Goal: Transaction & Acquisition: Purchase product/service

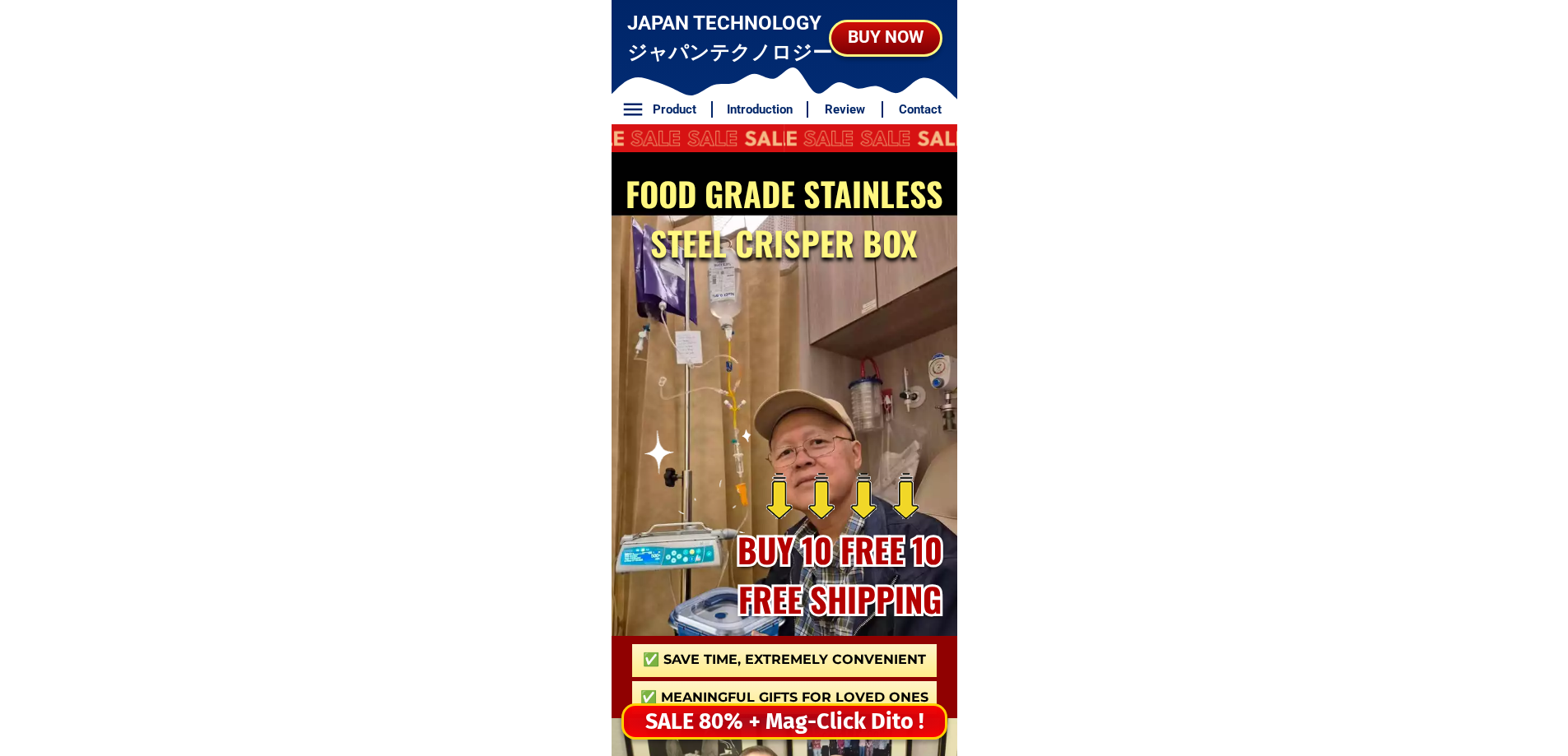
click at [856, 717] on div "SALE 80% + Mag-Click Dito !" at bounding box center [784, 721] width 321 height 34
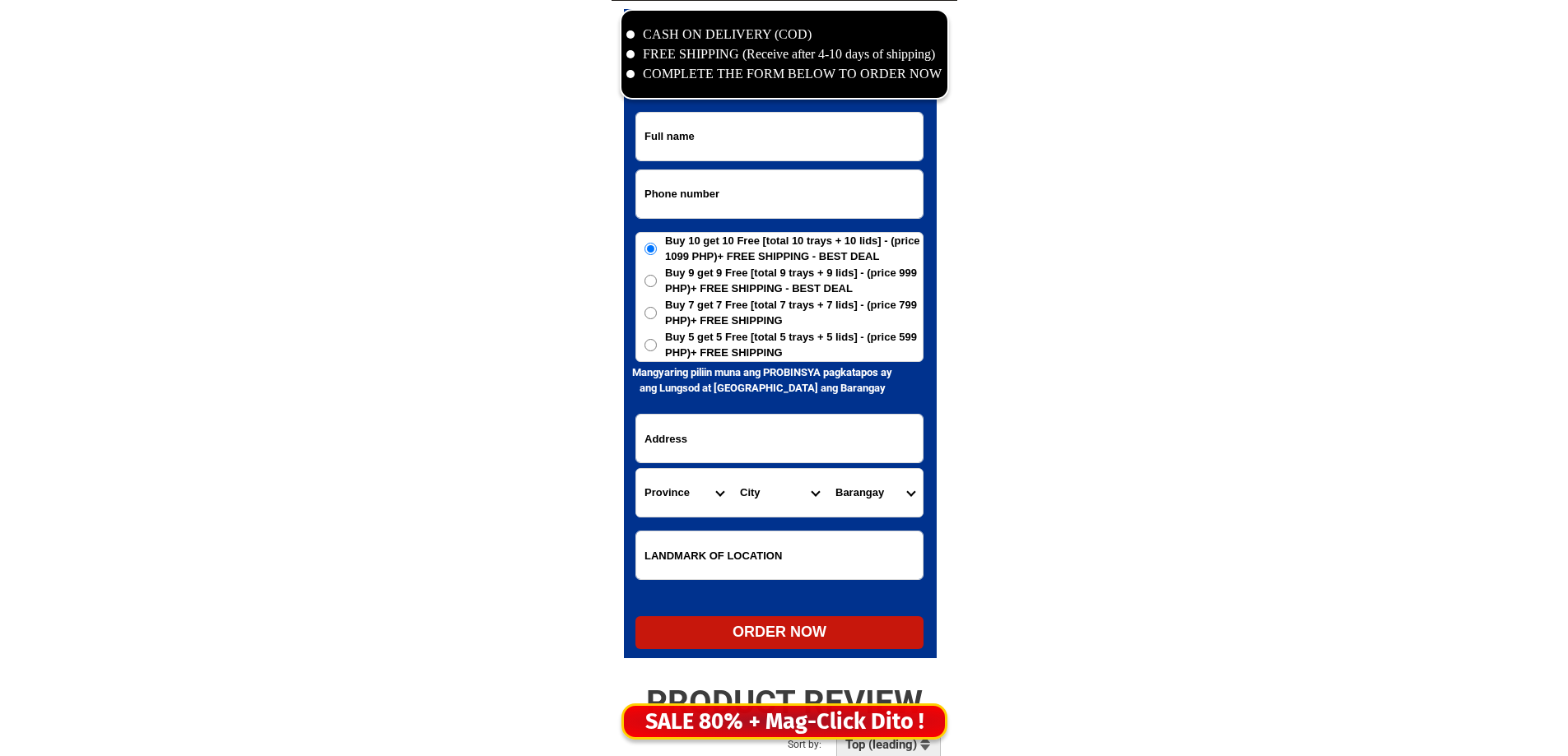
scroll to position [7949, 0]
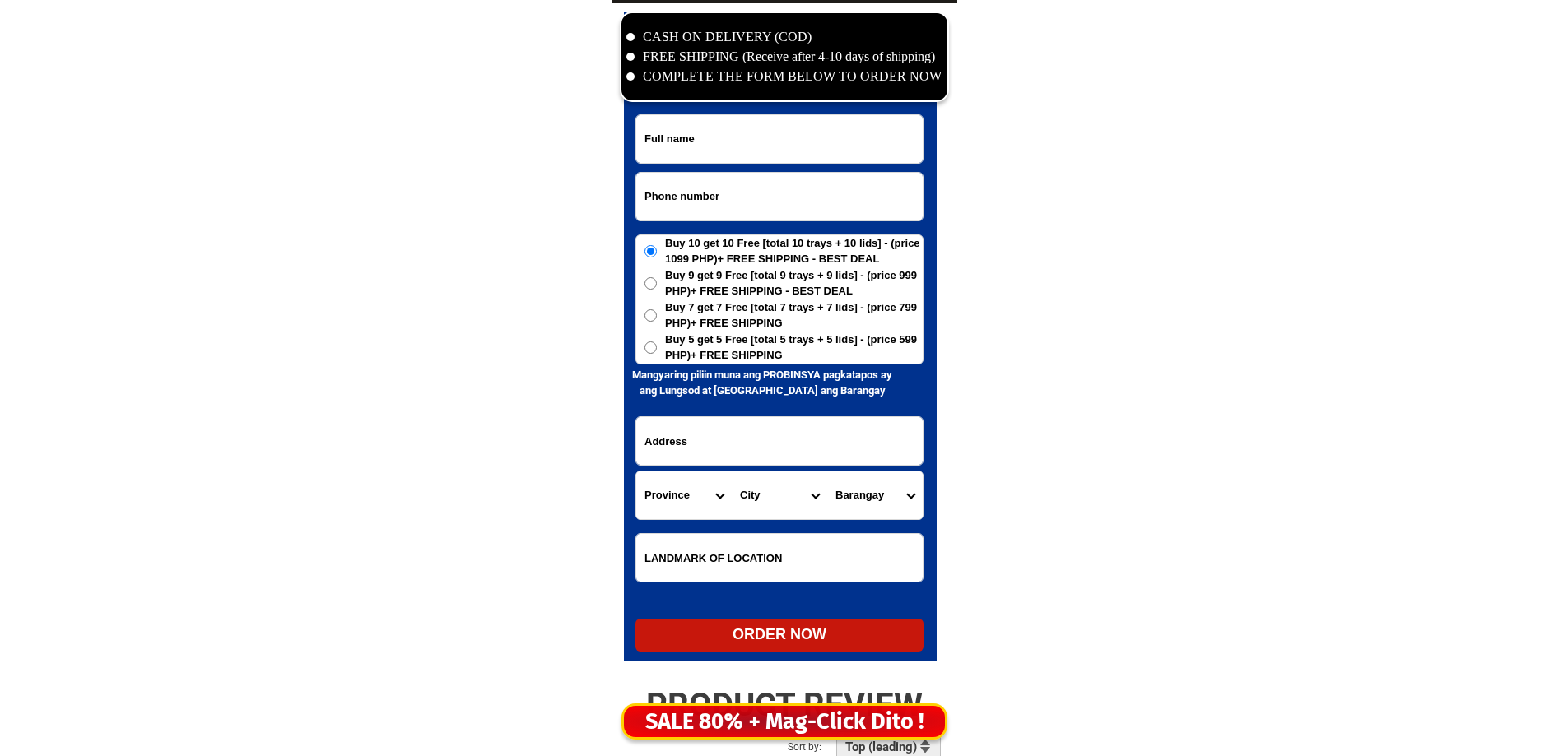
click at [756, 204] on input "Input phone_number" at bounding box center [780, 196] width 287 height 47
paste input "09356714727"
type input "09356714727"
click at [799, 148] on input "Input full_name" at bounding box center [780, 138] width 287 height 47
paste input "[PERSON_NAME] [PERSON_NAME]"
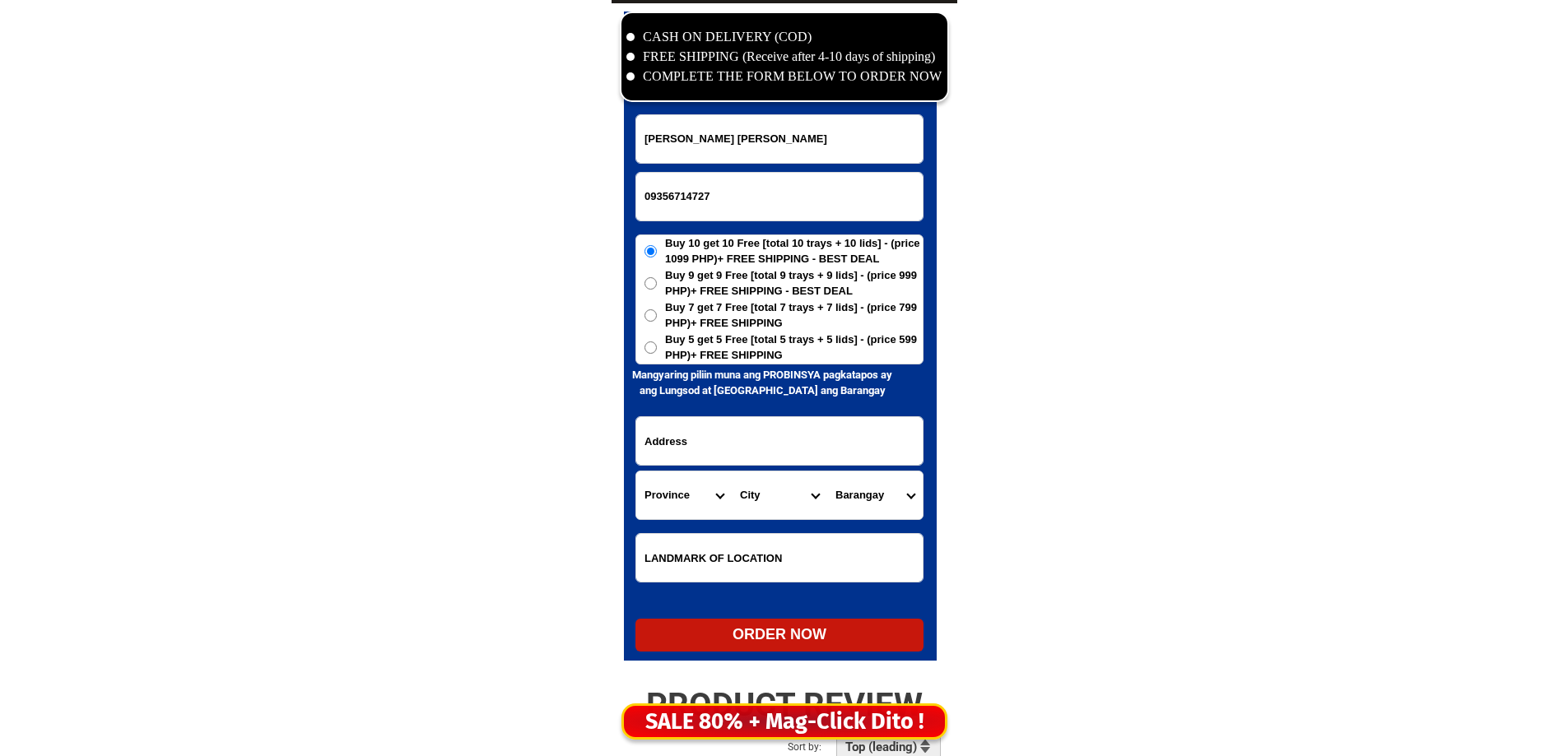
drag, startPoint x: 799, startPoint y: 148, endPoint x: 711, endPoint y: 326, distance: 198.6
click at [721, 289] on form "[PERSON_NAME] [PERSON_NAME] 09356714727 ORDER NOW Province [GEOGRAPHIC_DATA] [G…" at bounding box center [780, 383] width 289 height 537
type input "[PERSON_NAME] [PERSON_NAME]"
click at [819, 441] on input "Input address" at bounding box center [780, 441] width 287 height 47
paste input "Blk4 Lot 5,Hb Home, sinunuc, [GEOGRAPHIC_DATA], Landmark: Near the [DEMOGRAPHIC…"
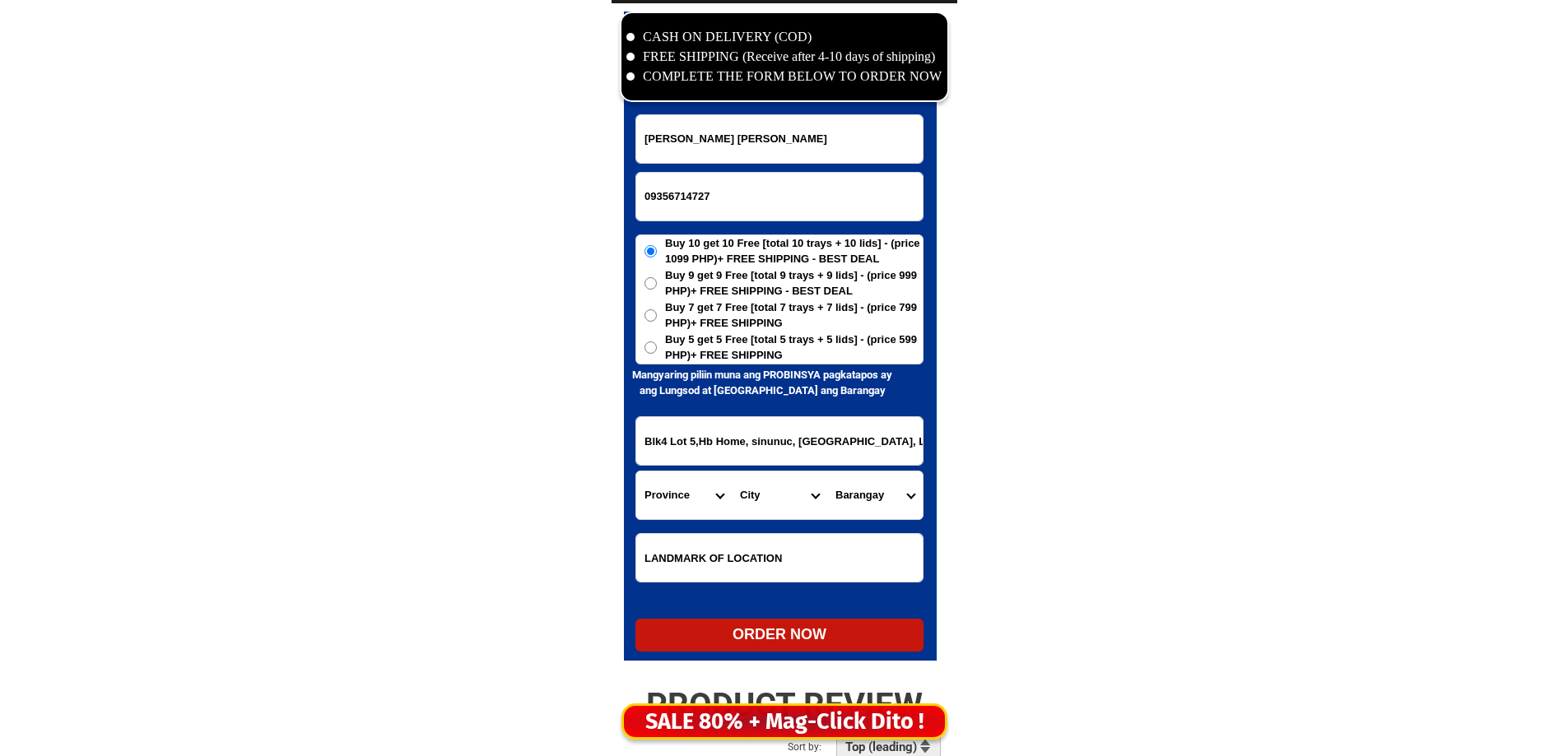
scroll to position [0, 102]
type input "Blk4 Lot 5,Hb Home, sinunuc, [GEOGRAPHIC_DATA], Landmark: Near the [DEMOGRAPHIC…"
click at [816, 351] on span "Buy 5 get 5 Free [total 5 trays + 5 lids] - (price 599 PHP)+ FREE SHIPPING" at bounding box center [793, 347] width 258 height 32
click at [657, 351] on input "Buy 5 get 5 Free [total 5 trays + 5 lids] - (price 599 PHP)+ FREE SHIPPING" at bounding box center [650, 347] width 13 height 13
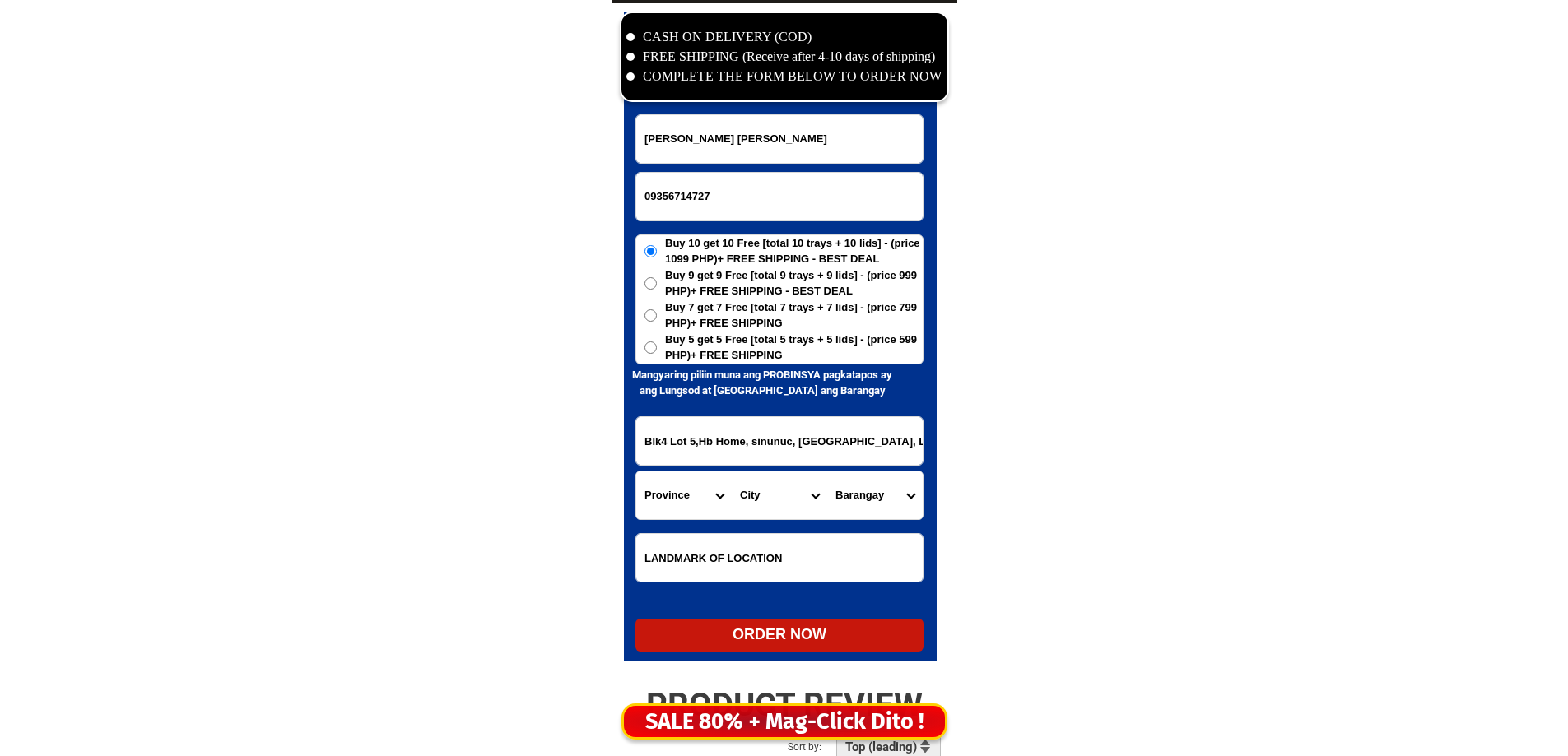
radio input "true"
drag, startPoint x: 784, startPoint y: 451, endPoint x: 990, endPoint y: 449, distance: 206.0
click at [847, 442] on input "Blk4 Lot 5,Hb Home, sinunuc, [GEOGRAPHIC_DATA], Landmark: Near the [DEMOGRAPHIC…" at bounding box center [780, 441] width 287 height 47
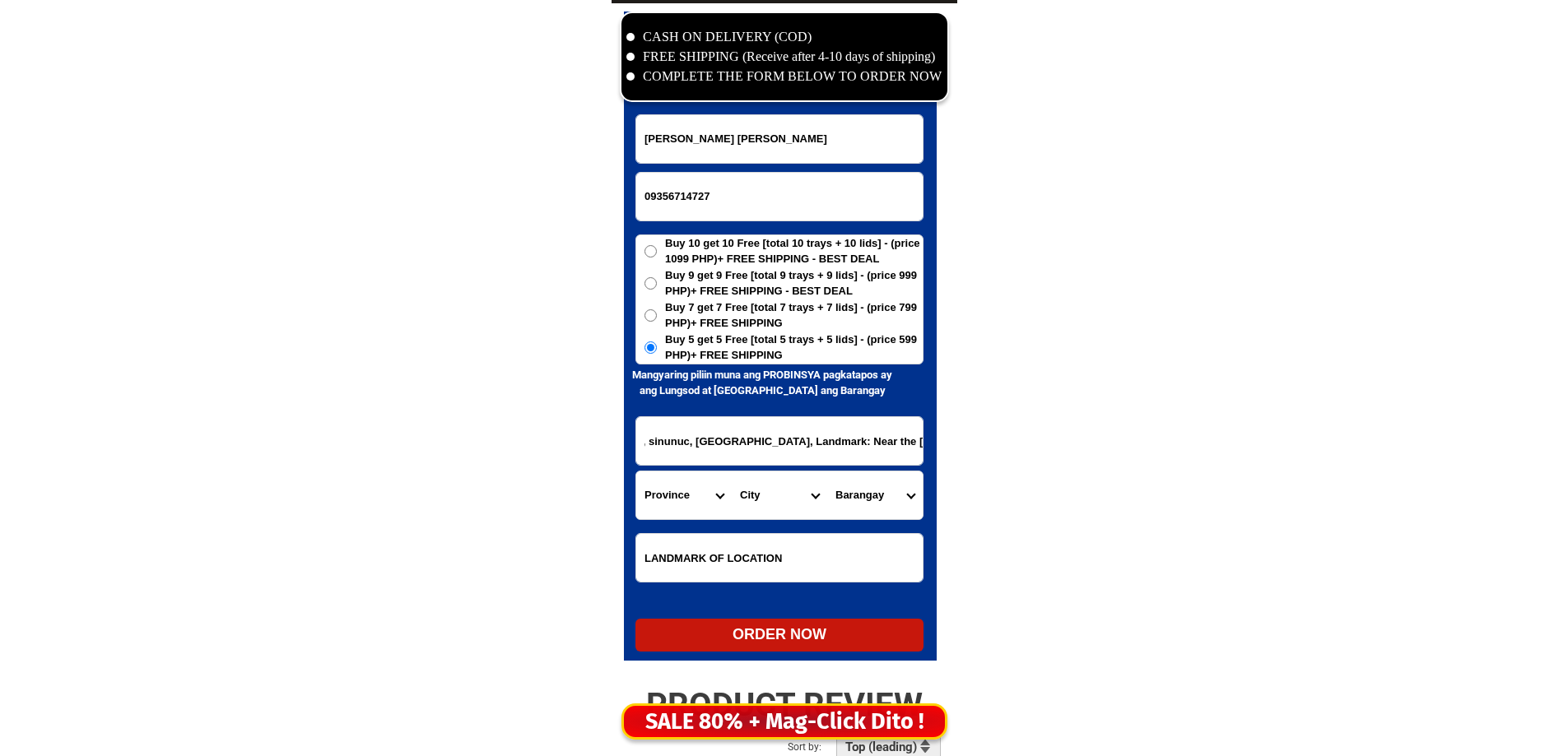
click at [812, 443] on input "Blk4 Lot 5,Hb Home, sinunuc, [GEOGRAPHIC_DATA], Landmark: Near the [DEMOGRAPHIC…" at bounding box center [780, 441] width 287 height 47
drag, startPoint x: 812, startPoint y: 443, endPoint x: 991, endPoint y: 454, distance: 179.3
type input "[STREET_ADDRESS],"
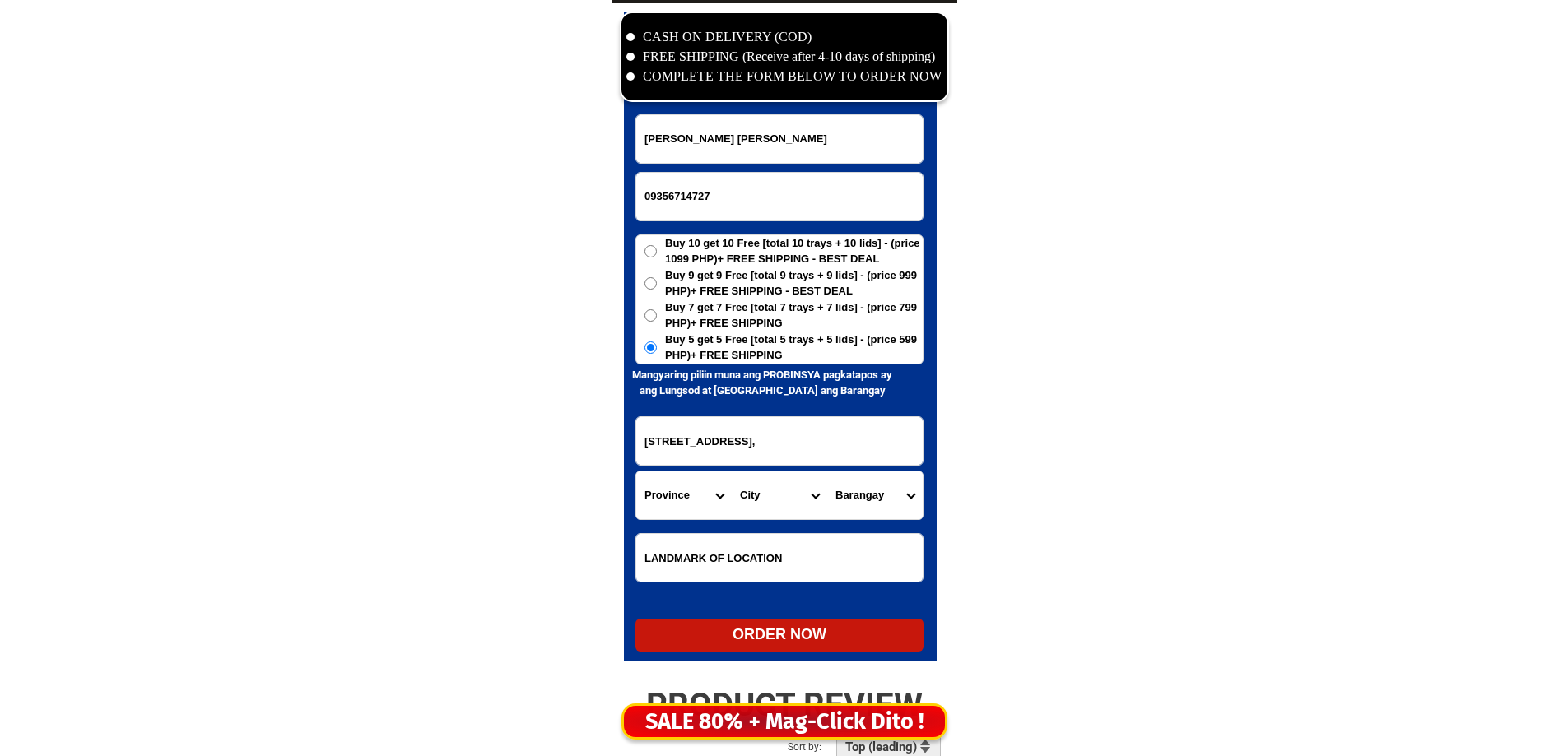
click at [798, 565] on input "Input LANDMARKOFLOCATION" at bounding box center [780, 557] width 287 height 47
paste input "Landmark: Near the [DEMOGRAPHIC_DATA]"
type input "Landmark: Near the [DEMOGRAPHIC_DATA]"
click at [686, 516] on select "Province [GEOGRAPHIC_DATA] [GEOGRAPHIC_DATA][PERSON_NAME][GEOGRAPHIC_DATA][GEOG…" at bounding box center [684, 495] width 96 height 47
select select "63_427"
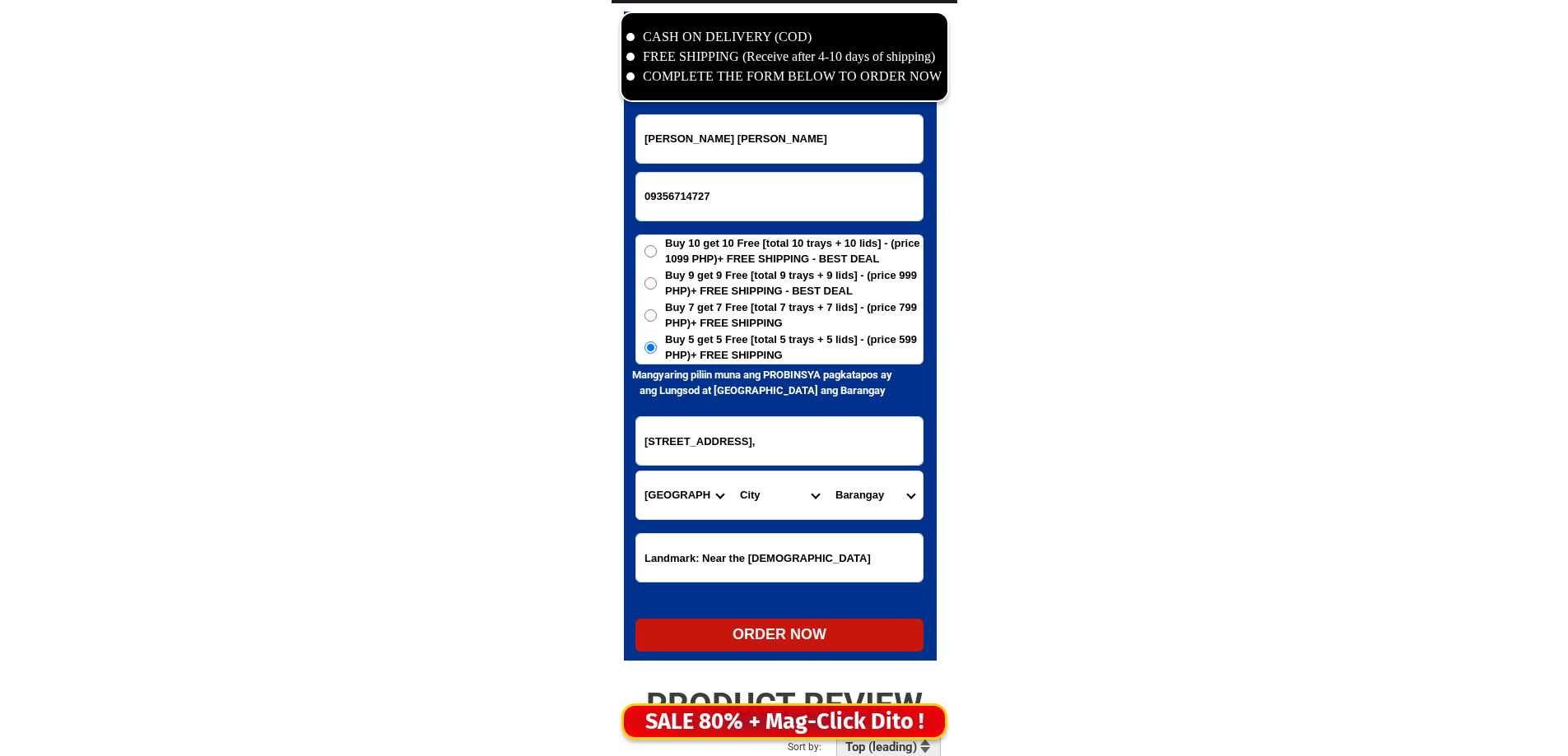
click at [686, 516] on select "Province [GEOGRAPHIC_DATA] [GEOGRAPHIC_DATA][PERSON_NAME][GEOGRAPHIC_DATA][GEOG…" at bounding box center [684, 495] width 96 height 47
click at [836, 498] on select "Barangay" at bounding box center [875, 495] width 96 height 47
click at [784, 494] on select "City Bayog [GEOGRAPHIC_DATA] Dinas [PERSON_NAME][GEOGRAPHIC_DATA][GEOGRAPHIC_DA…" at bounding box center [780, 495] width 96 height 47
select select "63_4274669"
click at [732, 472] on select "City Bayog [GEOGRAPHIC_DATA] Dinas [PERSON_NAME][GEOGRAPHIC_DATA][GEOGRAPHIC_DA…" at bounding box center [780, 495] width 96 height 47
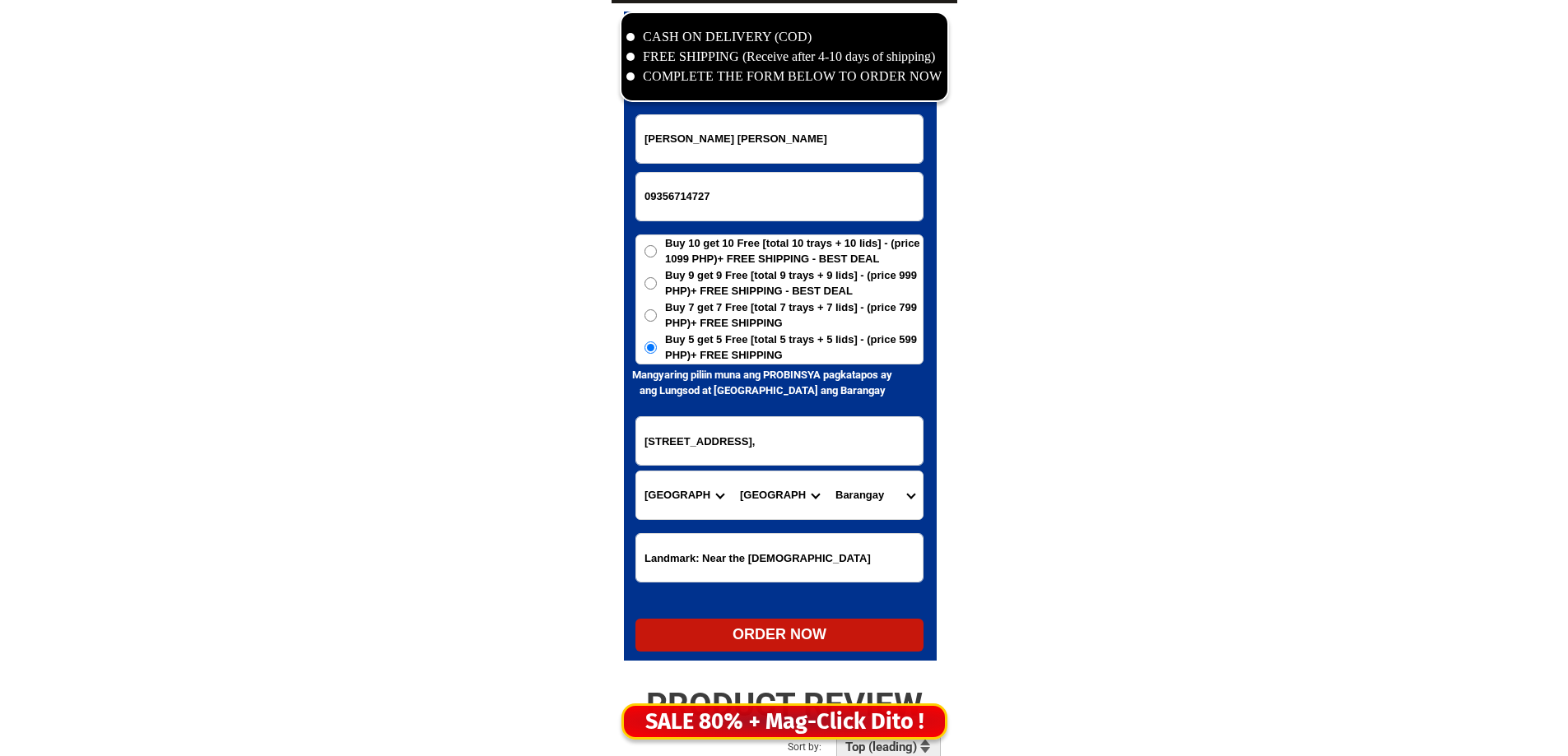
click at [867, 507] on select "[GEOGRAPHIC_DATA][PERSON_NAME][GEOGRAPHIC_DATA] i (pob.) [GEOGRAPHIC_DATA] (pob…" at bounding box center [875, 495] width 96 height 47
select select "63_42746691551"
click at [867, 507] on select "[GEOGRAPHIC_DATA][PERSON_NAME][GEOGRAPHIC_DATA] i (pob.) [GEOGRAPHIC_DATA] (pob…" at bounding box center [875, 495] width 96 height 47
click at [796, 635] on div "ORDER NOW" at bounding box center [780, 634] width 289 height 22
type input "[STREET_ADDRESS],"
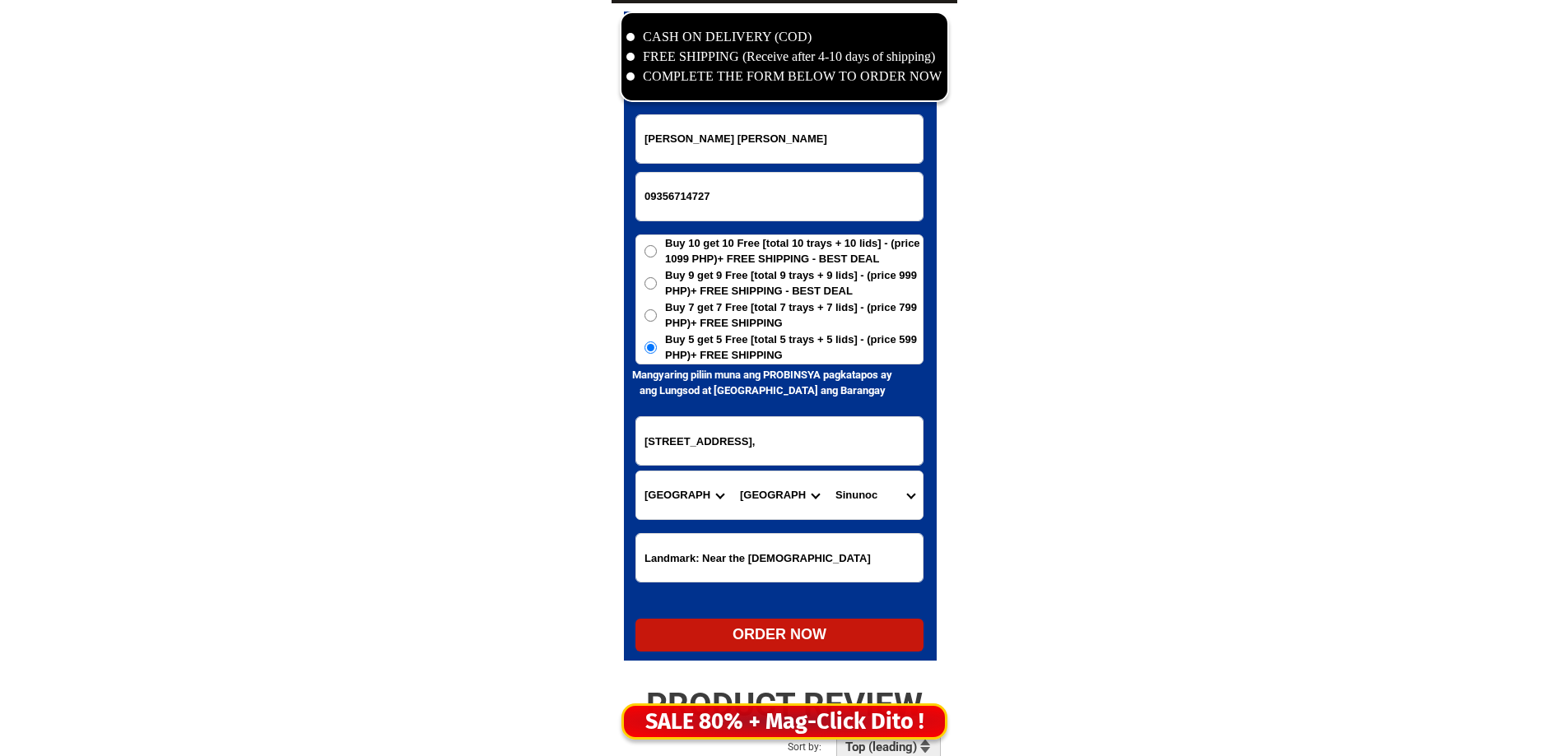
radio input "true"
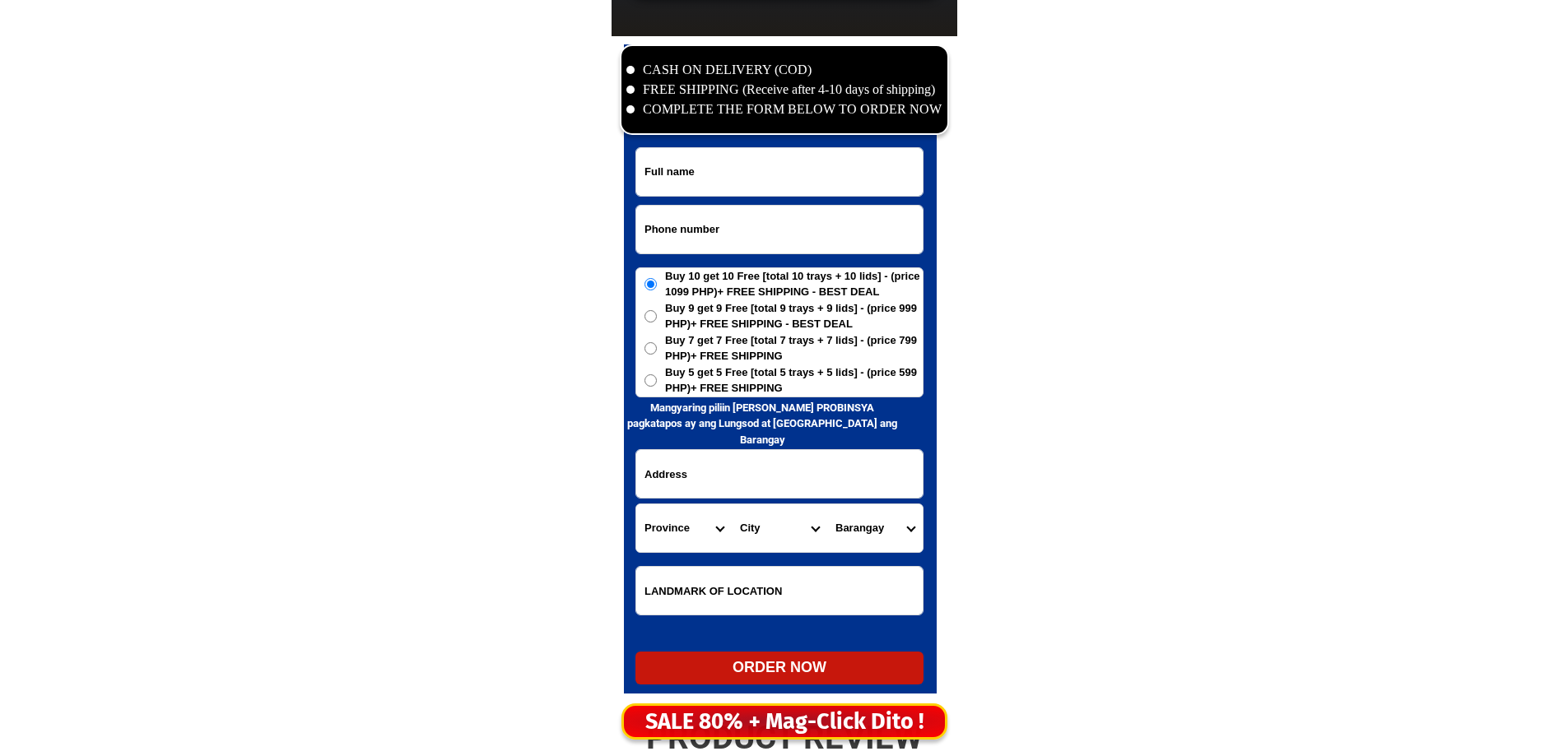
scroll to position [7949, 0]
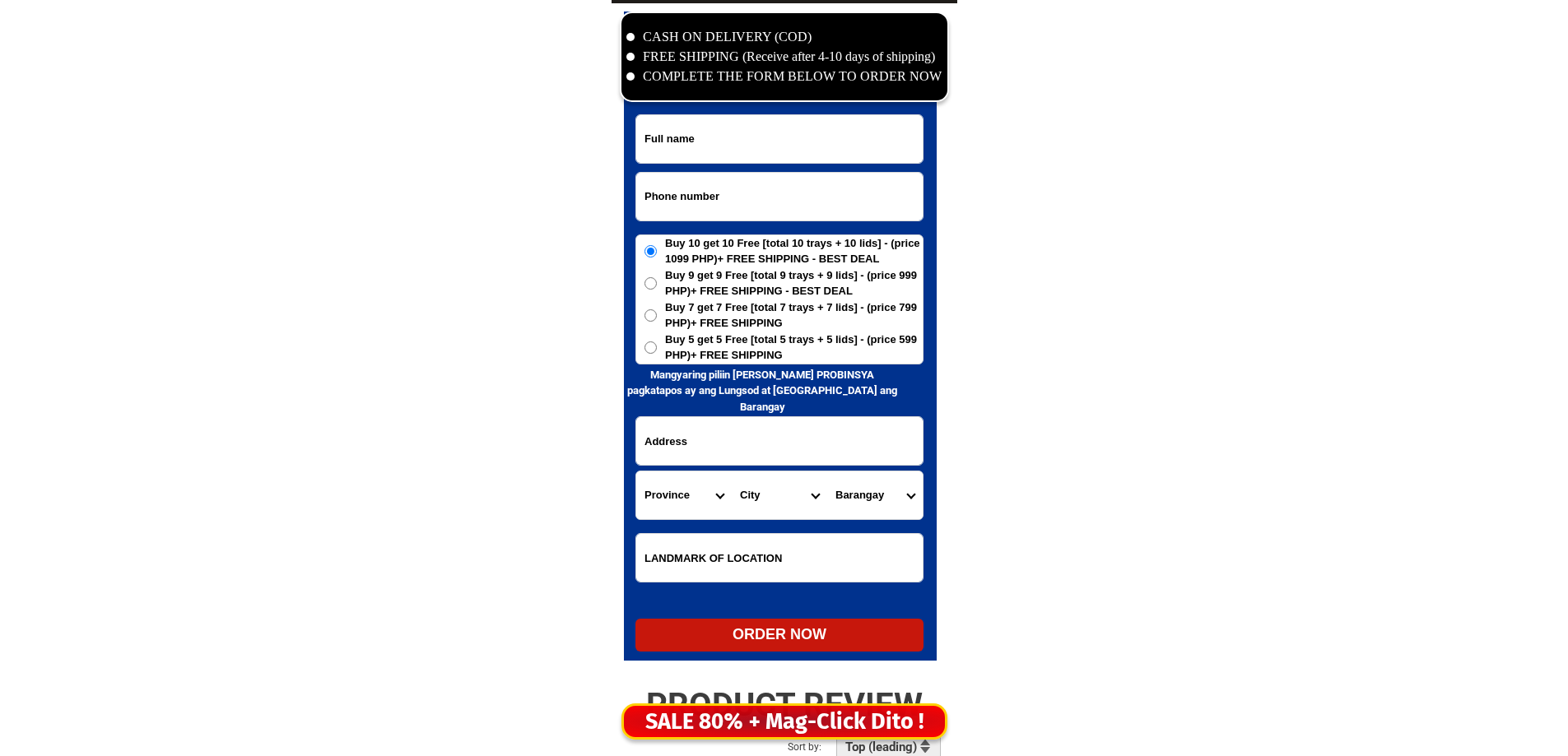
click at [722, 187] on input "Input phone_number" at bounding box center [780, 196] width 287 height 47
paste input "09686034178"
type input "09686034178"
click at [733, 146] on input "Input full_name" at bounding box center [780, 138] width 287 height 47
paste input "Aida pordan"
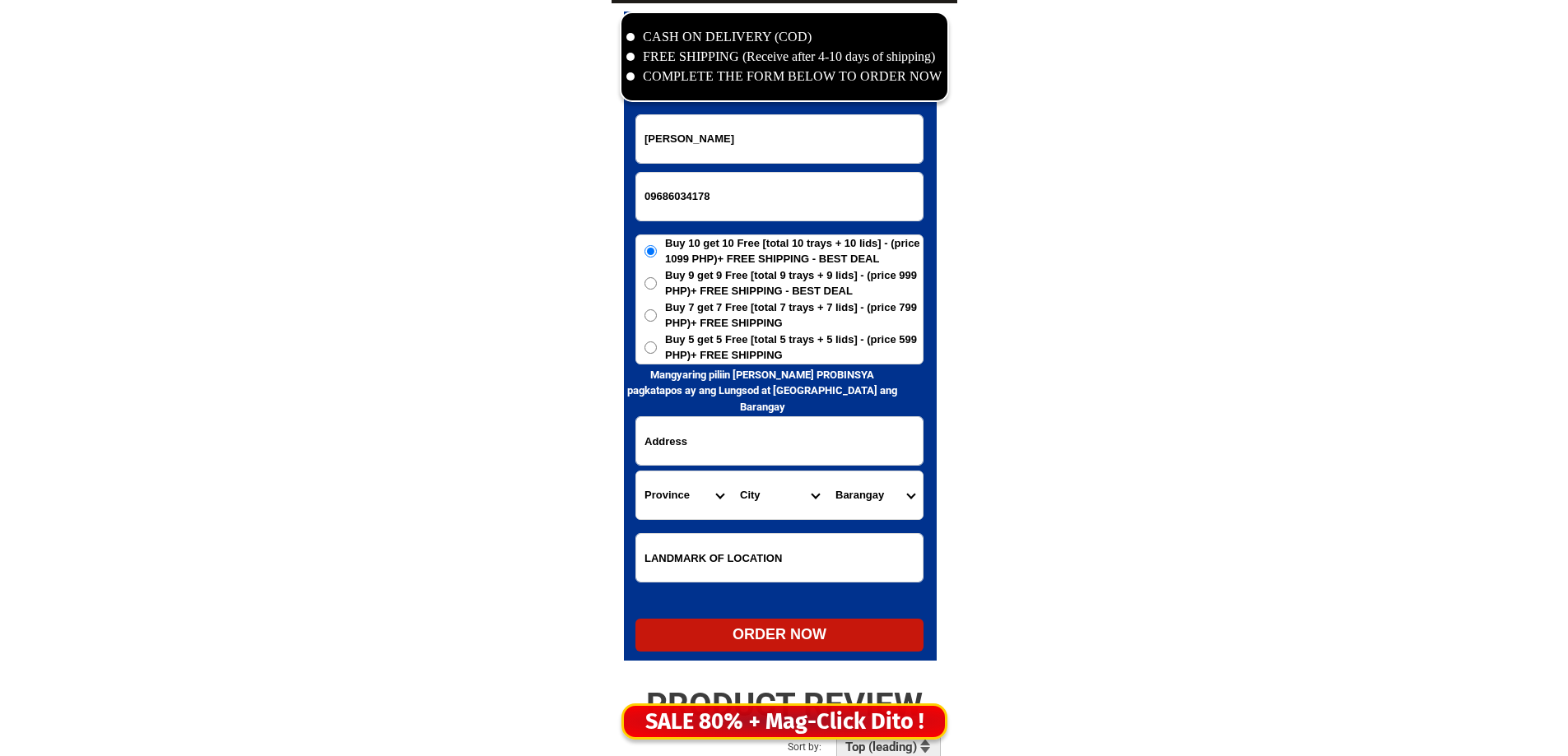
type input "Aida pordan"
click at [792, 453] on input "Input address" at bounding box center [780, 441] width 287 height 47
paste input "7kentucky st Forest ridge antipolo city"
type input "7kentucky st Forest ridge antipolo city"
click at [756, 555] on input "Input LANDMARKOFLOCATION" at bounding box center [780, 557] width 287 height 47
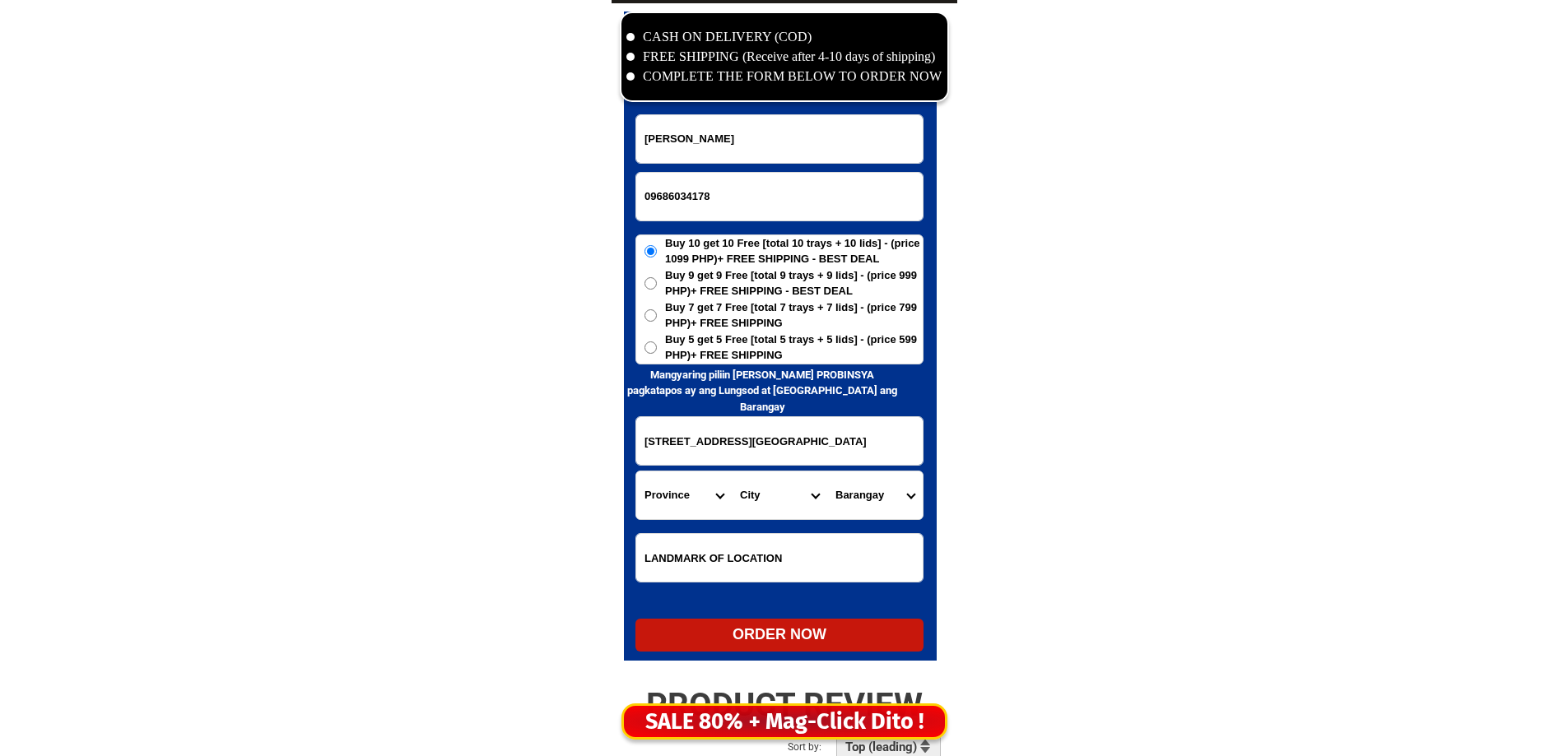
paste input "Robinson place antipolo"
type input "Robinson place antipolo"
click at [635, 373] on h6 "Mangyaring piliin muna ang PROBINSYA pagkatapos ay ang Lungsod at [GEOGRAPHIC_D…" at bounding box center [763, 392] width 278 height 48
click at [643, 359] on label "Buy 5 get 5 Free [total 5 trays + 5 lids] - (price 599 PHP)+ FREE SHIPPING" at bounding box center [780, 347] width 287 height 32
click at [645, 354] on input "Buy 5 get 5 Free [total 5 trays + 5 lids] - (price 599 PHP)+ FREE SHIPPING" at bounding box center [650, 347] width 13 height 13
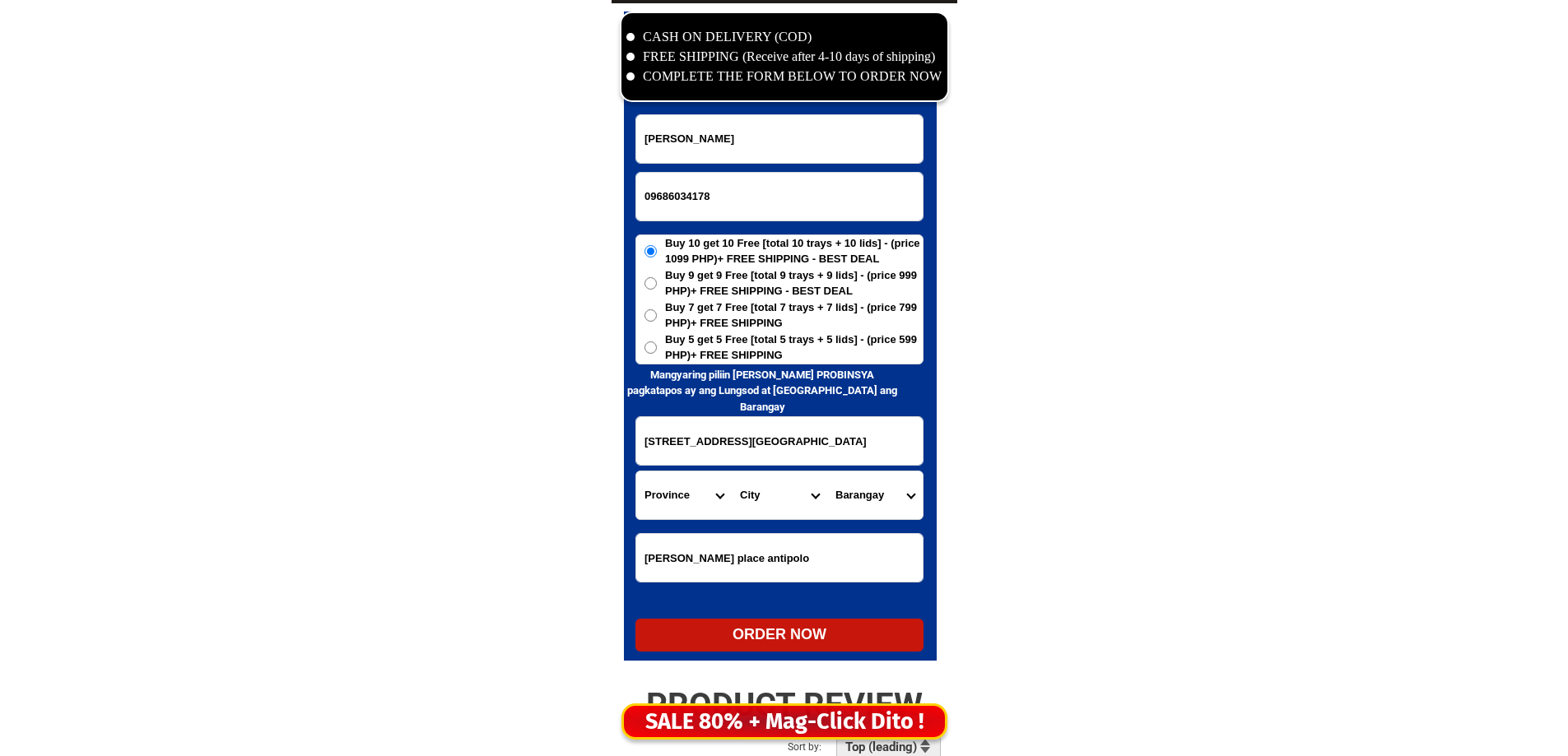
radio input "true"
click at [647, 354] on label "Buy 5 get 5 Free [total 5 trays + 5 lids] - (price 599 PHP)+ FREE SHIPPING" at bounding box center [780, 347] width 287 height 32
click at [647, 354] on input "Buy 5 get 5 Free [total 5 trays + 5 lids] - (price 599 PHP)+ FREE SHIPPING" at bounding box center [650, 347] width 13 height 13
click at [676, 502] on select "Province [GEOGRAPHIC_DATA] [GEOGRAPHIC_DATA][PERSON_NAME][GEOGRAPHIC_DATA][GEOG…" at bounding box center [684, 495] width 96 height 47
select select "63_993"
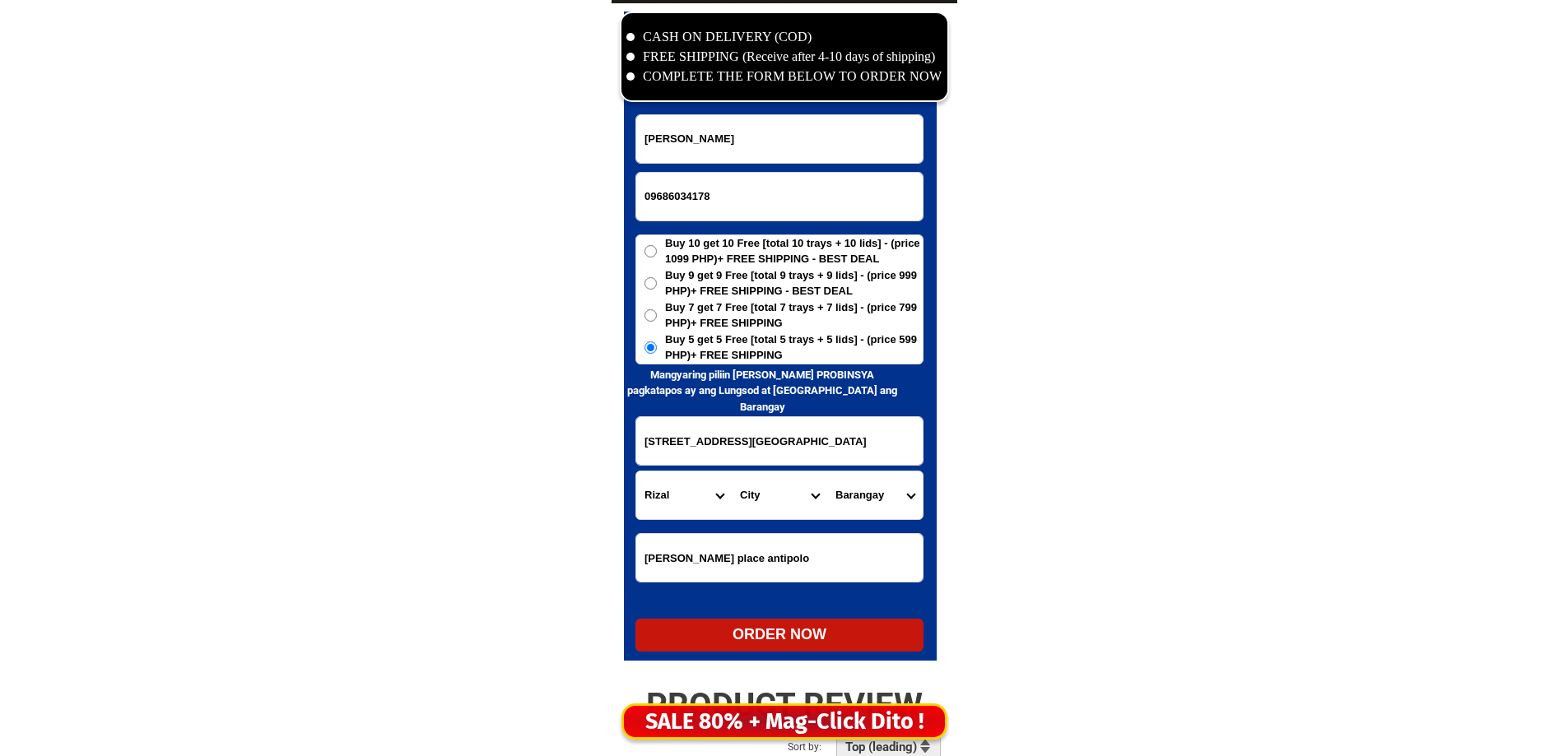
drag, startPoint x: 676, startPoint y: 502, endPoint x: 712, endPoint y: 505, distance: 36.1
click at [681, 503] on select "Province [GEOGRAPHIC_DATA] [GEOGRAPHIC_DATA][PERSON_NAME][GEOGRAPHIC_DATA][GEOG…" at bounding box center [684, 495] width 96 height 47
click at [742, 505] on select "City Angono Antipolo-city Binangonan Cainta Cardona Jala-jala Pililla Rizal-bar…" at bounding box center [780, 495] width 96 height 47
select select "63_993568"
click at [732, 472] on select "City Angono Antipolo-city Binangonan Cainta Cardona Jala-jala Pililla Rizal-bar…" at bounding box center [780, 495] width 96 height 47
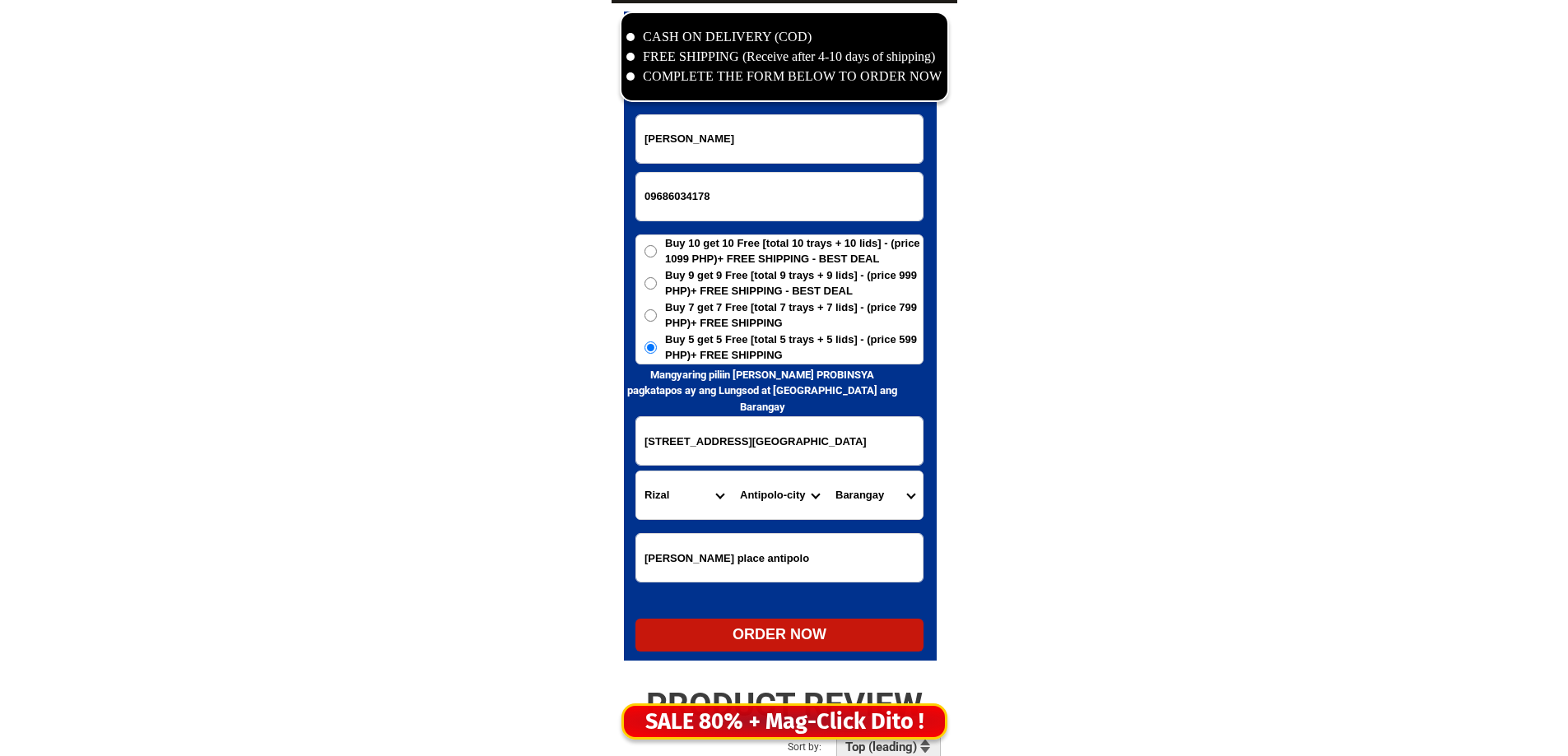
click at [861, 502] on select "Barangay Bagong nayon Beverly hills Calawis Cupang Dalig Dela paz (pob.) Inaraw…" at bounding box center [875, 495] width 96 height 47
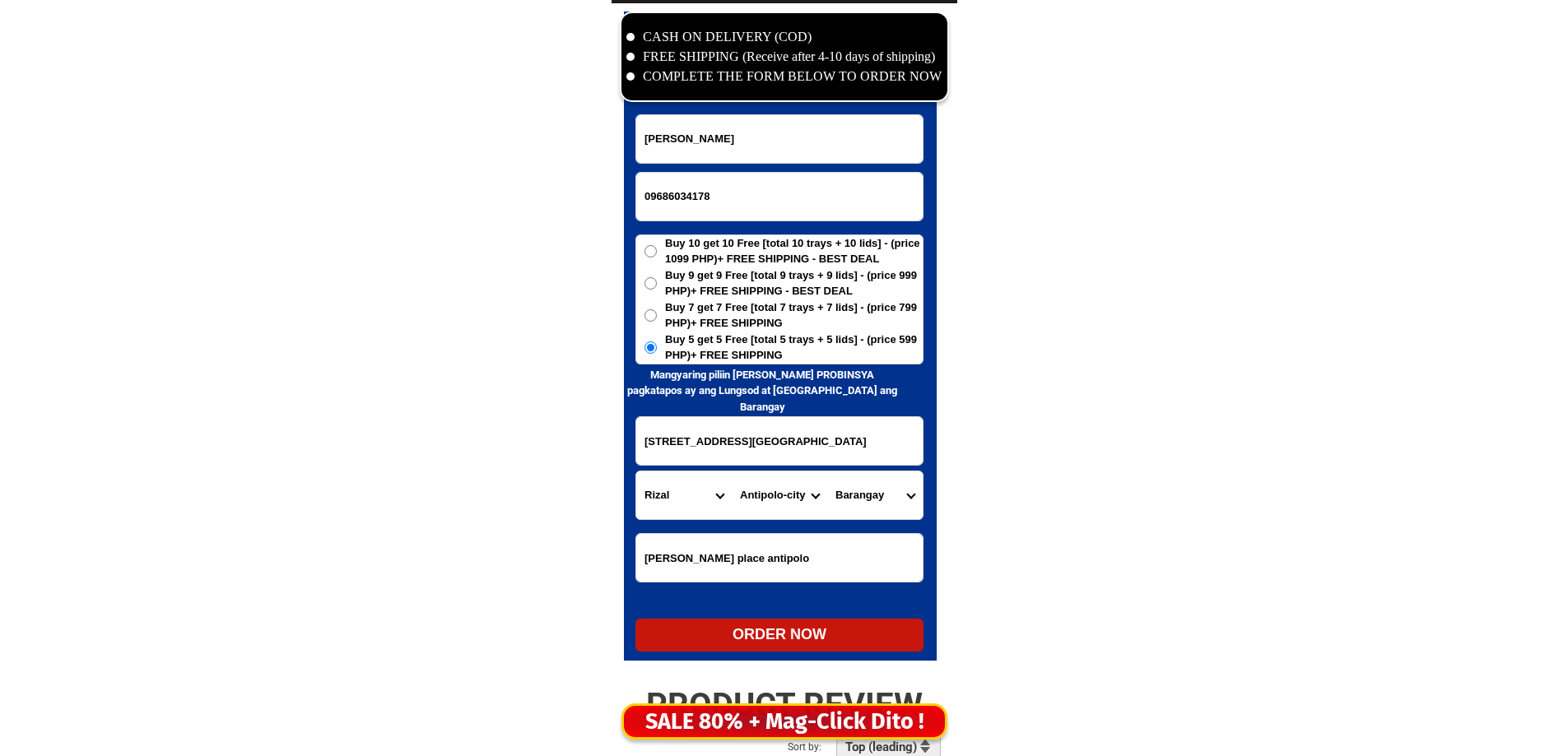
click at [861, 502] on select "Barangay Bagong nayon Beverly hills Calawis Cupang Dalig Dela paz (pob.) Inaraw…" at bounding box center [875, 495] width 96 height 47
click at [884, 485] on select "Barangay Bagong nayon Beverly hills Calawis Cupang Dalig Dela paz (pob.) Inaraw…" at bounding box center [875, 495] width 96 height 47
click at [720, 424] on input "7kentucky st Forest ridge antipolo city" at bounding box center [780, 441] width 287 height 47
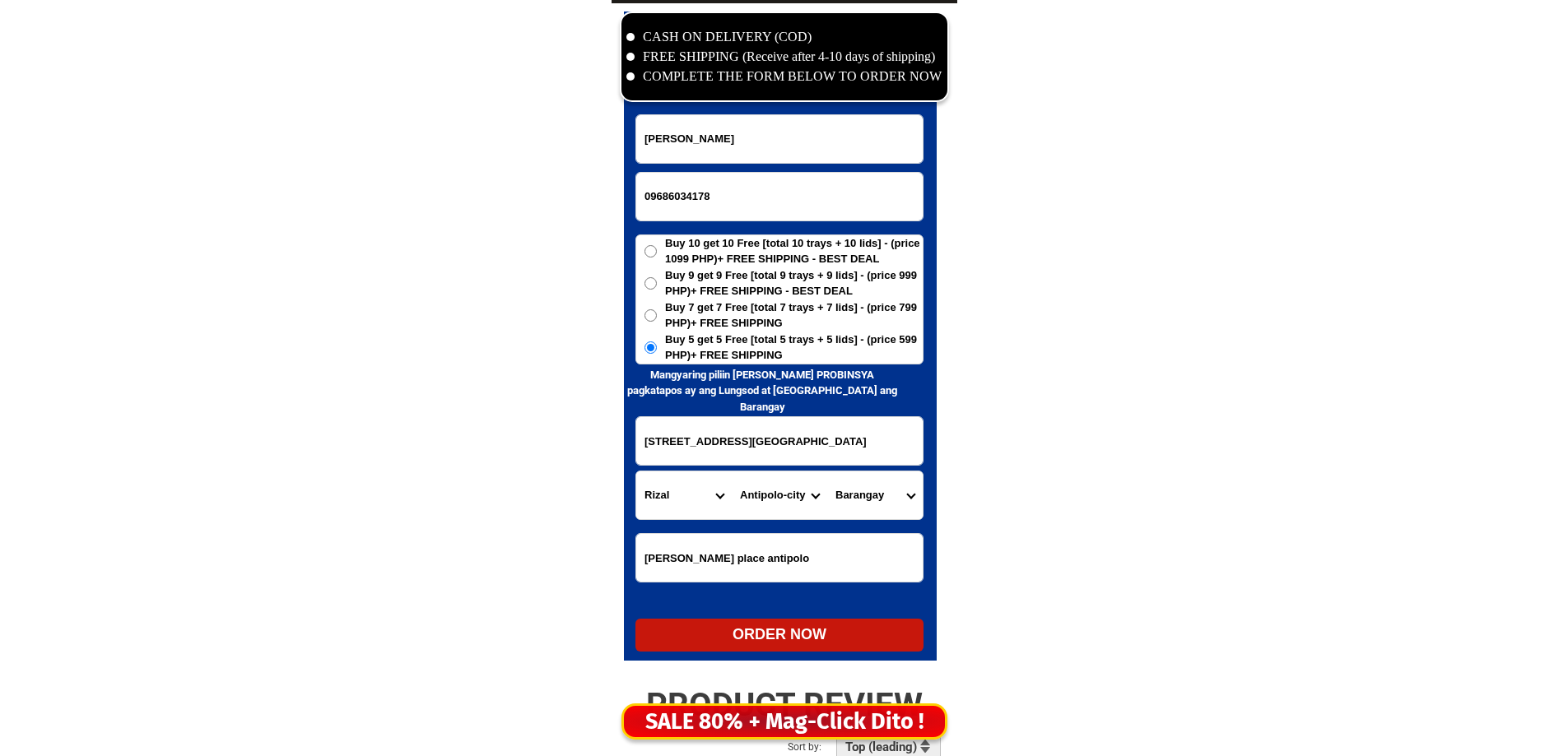
click at [881, 498] on select "Barangay Bagong nayon Beverly hills Calawis Cupang Dalig Dela paz (pob.) Inaraw…" at bounding box center [875, 495] width 96 height 47
select select "63_9935688263"
click at [828, 472] on select "Barangay Bagong nayon Beverly hills Calawis Cupang Dalig Dela paz (pob.) Inaraw…" at bounding box center [875, 495] width 96 height 47
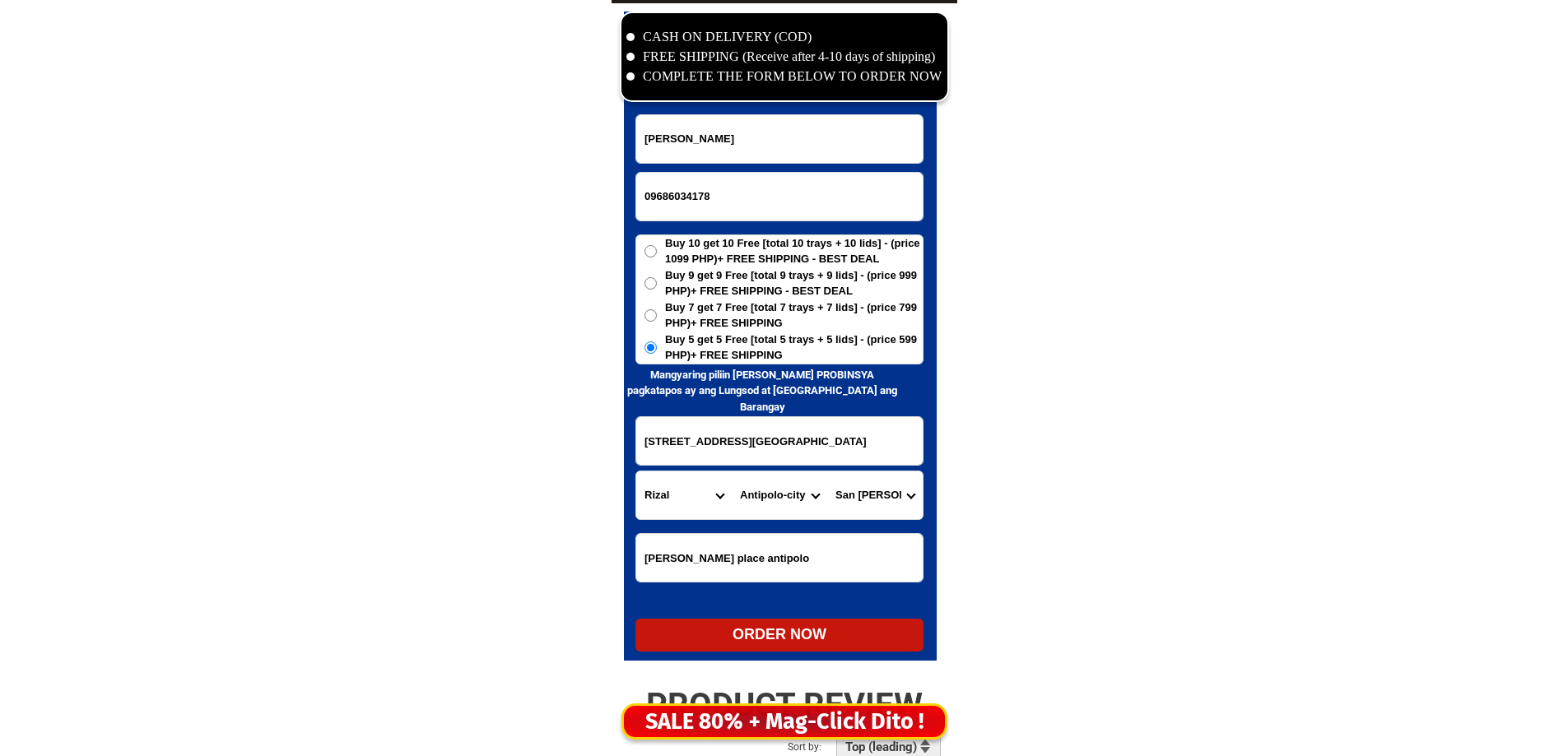
click at [818, 646] on div "ORDER NOW" at bounding box center [780, 635] width 289 height 33
radio input "true"
